Goal: Task Accomplishment & Management: Use online tool/utility

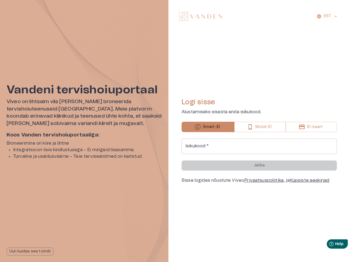
click at [175, 131] on div "EST Logi sisse Alustamiseks sisesta enda isikukood. Smart-ID Mobiil-ID ID-kaart…" at bounding box center [258, 131] width 181 height 262
click at [30, 252] on p "Uuri kuidas see toimib" at bounding box center [30, 252] width 42 height 6
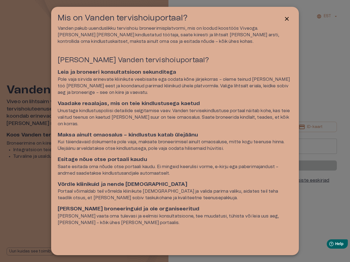
click at [327, 16] on div at bounding box center [175, 131] width 350 height 262
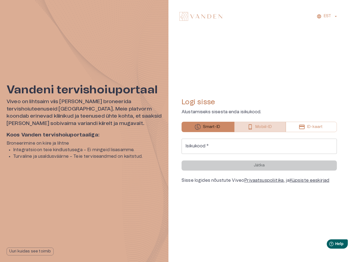
click at [260, 127] on p "Mobiil-ID" at bounding box center [263, 127] width 16 height 6
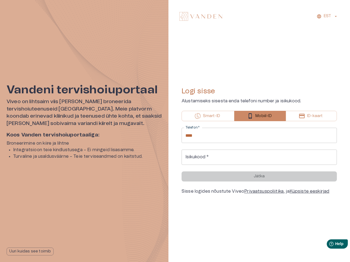
click at [311, 127] on div "Logi sisse Alustamiseks sisesta enda telefoni number ja isikukood. Smart-ID Mob…" at bounding box center [258, 141] width 155 height 108
click at [259, 146] on div "Telefon   * **** Telefon   * Isikukood   * Isikukood   *" at bounding box center [258, 146] width 155 height 37
